Goal: Transaction & Acquisition: Purchase product/service

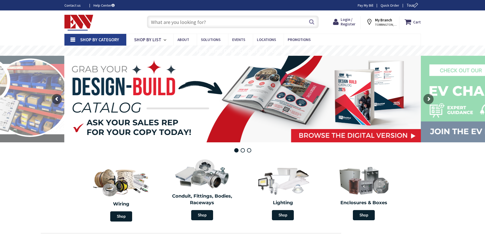
click at [196, 23] on input "text" at bounding box center [233, 22] width 172 height 13
paste input "MA930U6"
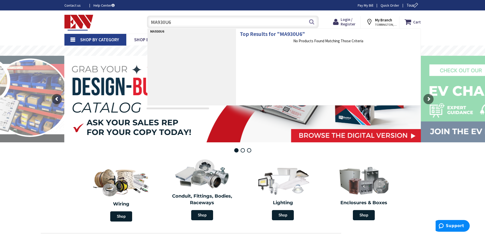
click at [307, 25] on input "MA930U6" at bounding box center [233, 22] width 172 height 13
type input "MA930U6"
click at [309, 23] on button "Search" at bounding box center [311, 21] width 7 height 11
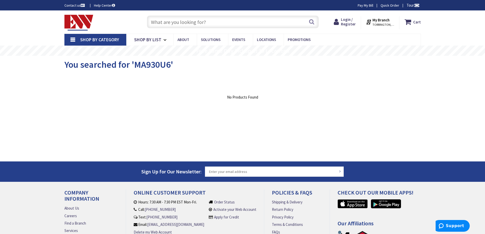
drag, startPoint x: 187, startPoint y: 15, endPoint x: 169, endPoint y: 24, distance: 19.8
drag, startPoint x: 169, startPoint y: 24, endPoint x: 348, endPoint y: 20, distance: 178.3
click at [348, 20] on span "Login / Register" at bounding box center [348, 21] width 15 height 9
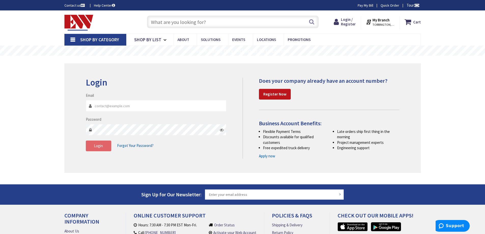
type input "[EMAIL_ADDRESS][DOMAIN_NAME]"
click at [94, 148] on button "Login" at bounding box center [98, 146] width 25 height 11
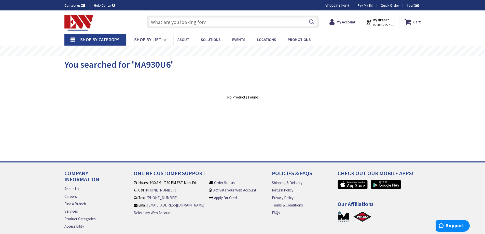
drag, startPoint x: 213, startPoint y: 13, endPoint x: 197, endPoint y: 21, distance: 18.7
paste input "MA930U6"
type input "MA930U6"
click at [311, 22] on button "Search" at bounding box center [311, 21] width 7 height 11
